Goal: Complete application form: Complete application form

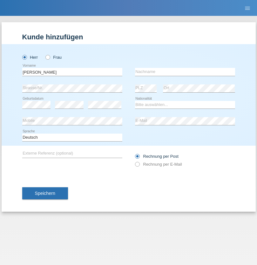
type input "Philippe"
click at [185, 72] on input "text" at bounding box center [185, 72] width 100 height 8
type input "Waridel"
select select "CH"
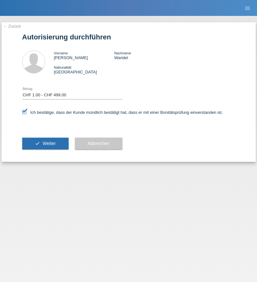
select select "1"
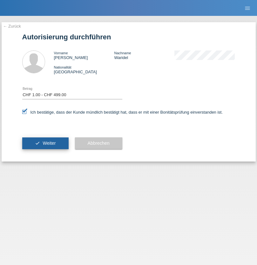
click at [45, 143] on span "Weiter" at bounding box center [49, 143] width 13 height 5
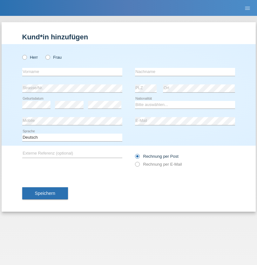
radio input "true"
click at [72, 72] on input "text" at bounding box center [72, 72] width 100 height 8
type input "Razgar"
click at [185, 72] on input "text" at bounding box center [185, 72] width 100 height 8
type input "Haji"
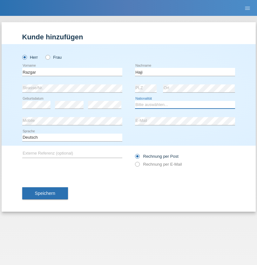
select select "DE"
select select "C"
select select "11"
select select "03"
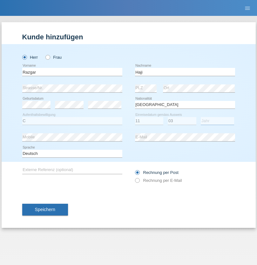
select select "2021"
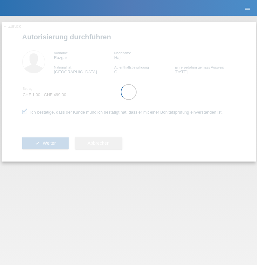
select select "1"
